Goal: Task Accomplishment & Management: Use online tool/utility

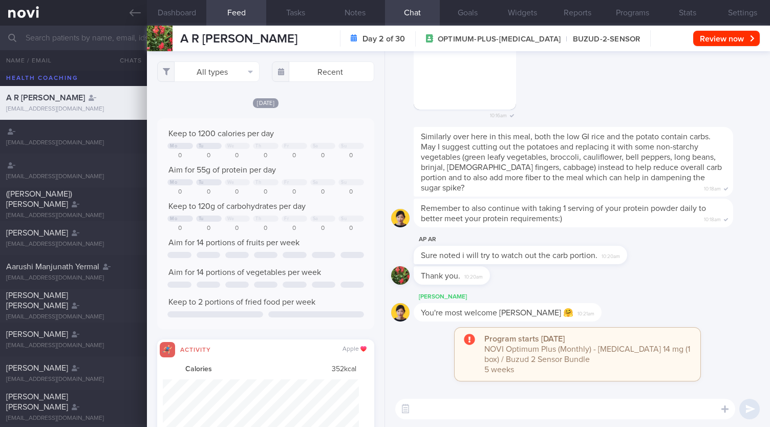
select select "8"
click at [69, 39] on input "text" at bounding box center [385, 38] width 770 height 25
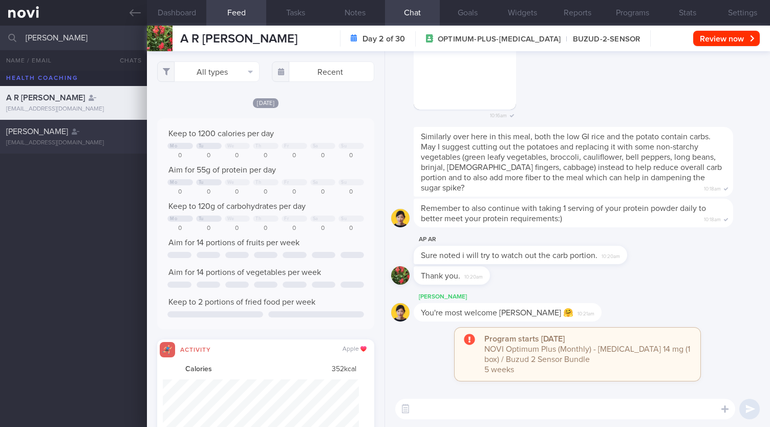
type input "[PERSON_NAME]"
click at [73, 142] on div "[EMAIL_ADDRESS][DOMAIN_NAME]" at bounding box center [73, 143] width 135 height 8
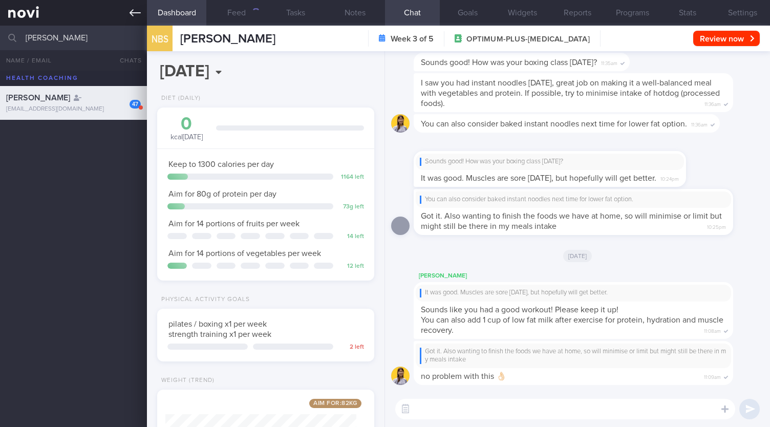
scroll to position [110, 190]
drag, startPoint x: 98, startPoint y: 32, endPoint x: 0, endPoint y: 48, distance: 99.5
click at [0, 48] on input "[PERSON_NAME]" at bounding box center [385, 38] width 770 height 25
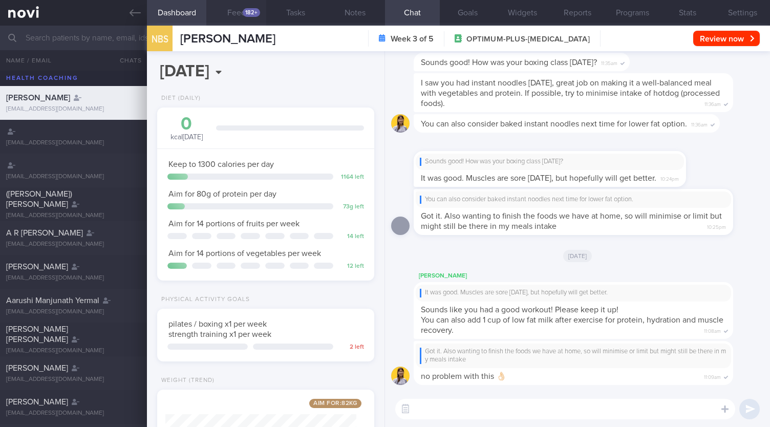
click at [247, 5] on button "Feed 182+" at bounding box center [235, 13] width 59 height 26
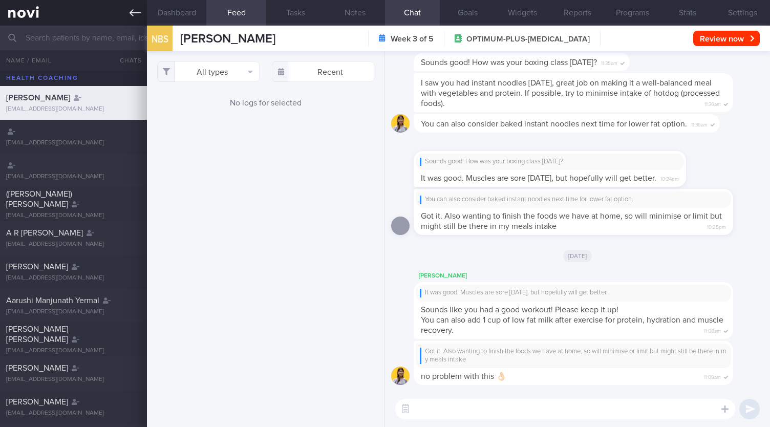
click at [129, 20] on link at bounding box center [73, 13] width 147 height 26
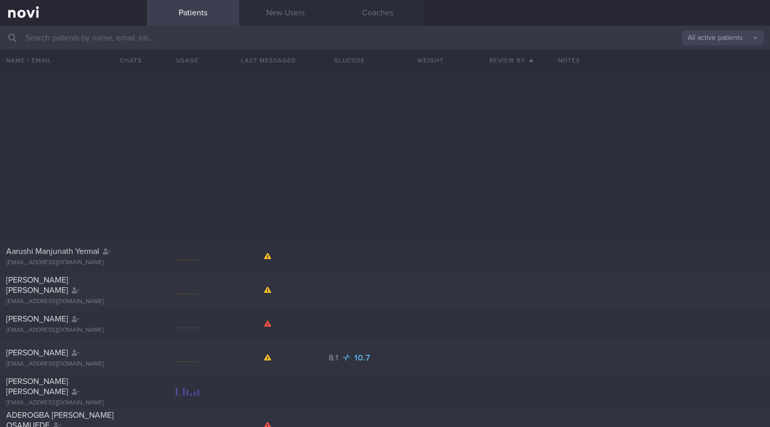
scroll to position [358, 0]
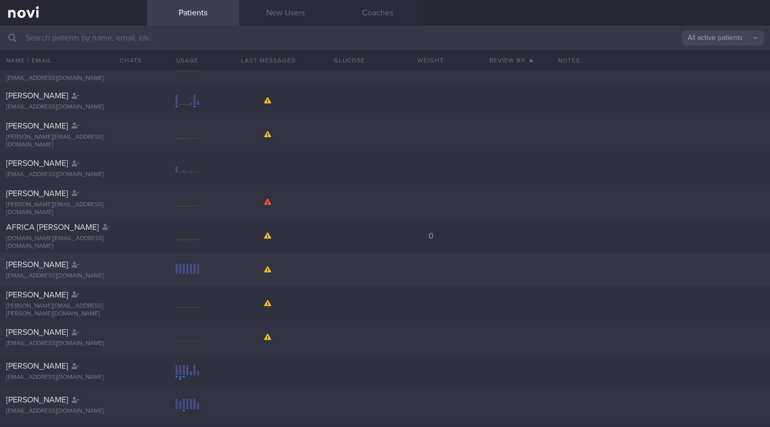
drag, startPoint x: 50, startPoint y: 296, endPoint x: 24, endPoint y: 272, distance: 35.9
click at [50, 296] on span "[PERSON_NAME]" at bounding box center [37, 295] width 62 height 8
select select "8"
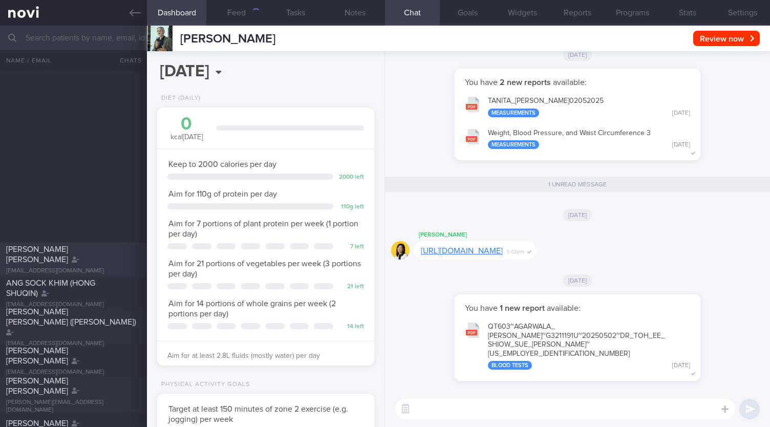
scroll to position [1740, 0]
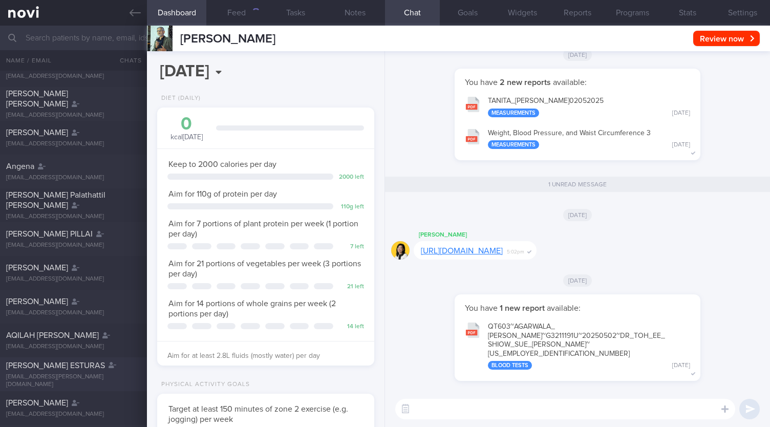
click at [77, 376] on div "[PERSON_NAME] ESTURAS [EMAIL_ADDRESS][PERSON_NAME][DOMAIN_NAME]" at bounding box center [73, 374] width 147 height 28
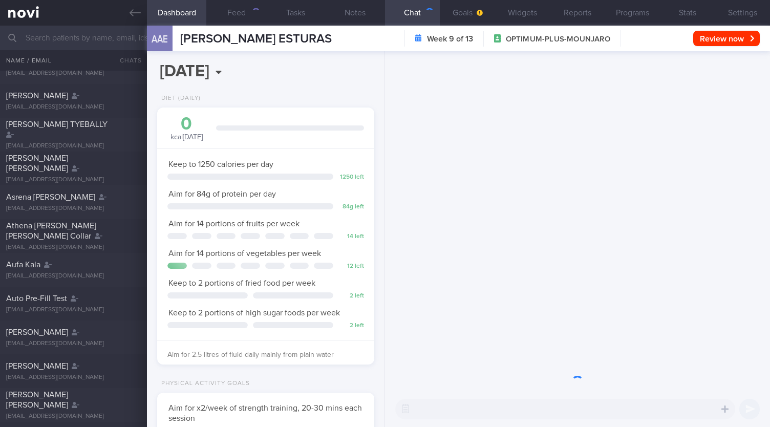
scroll to position [110, 190]
